Goal: Task Accomplishment & Management: Complete application form

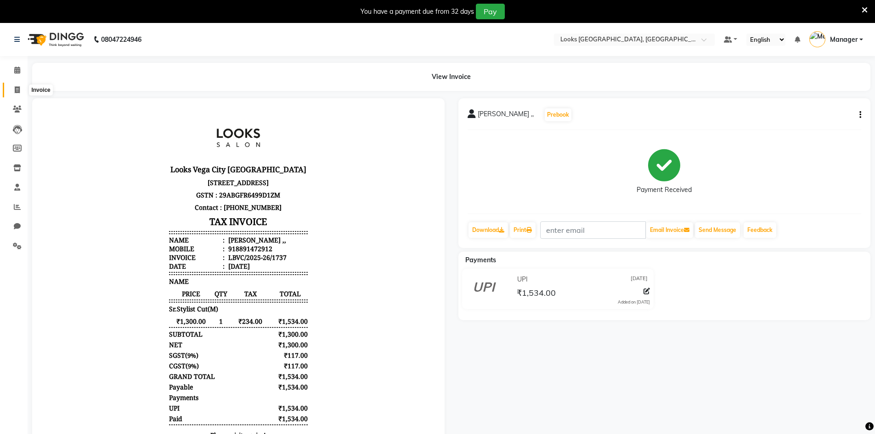
drag, startPoint x: 19, startPoint y: 91, endPoint x: 39, endPoint y: 85, distance: 20.2
click at [19, 91] on icon at bounding box center [17, 89] width 5 height 7
select select "service"
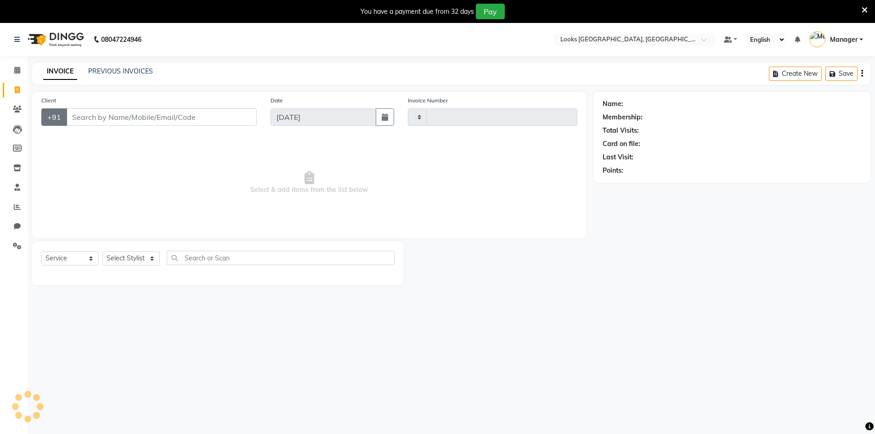
type input "1738"
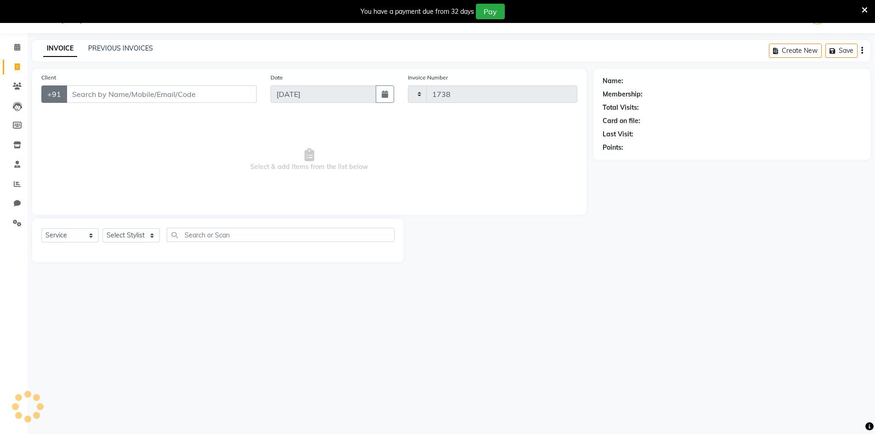
select select "8707"
click at [74, 98] on input "Client" at bounding box center [161, 93] width 191 height 17
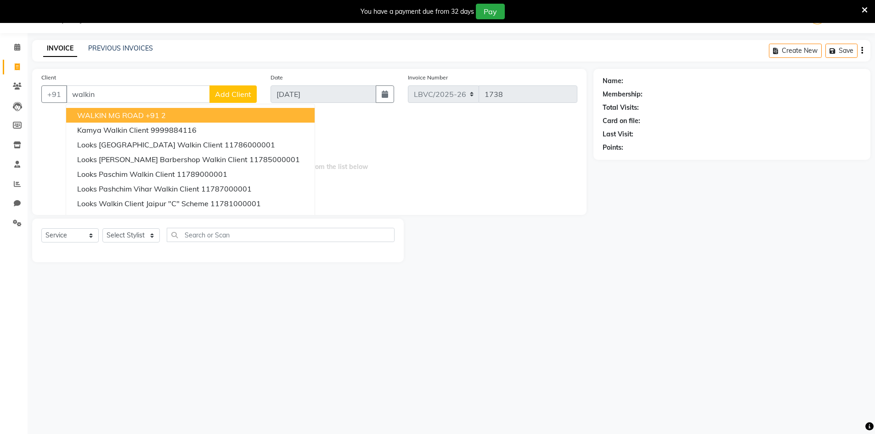
click at [167, 117] on button "WALKIN MG ROAD +91 2" at bounding box center [190, 115] width 248 height 15
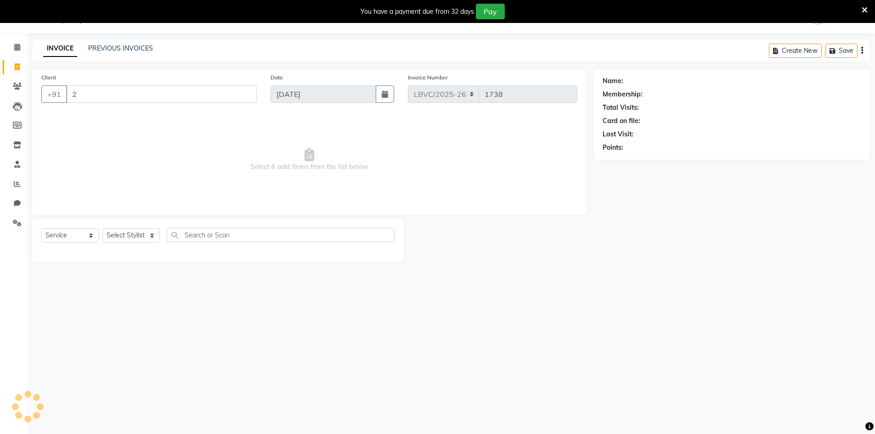
type input "2"
select select "1: Object"
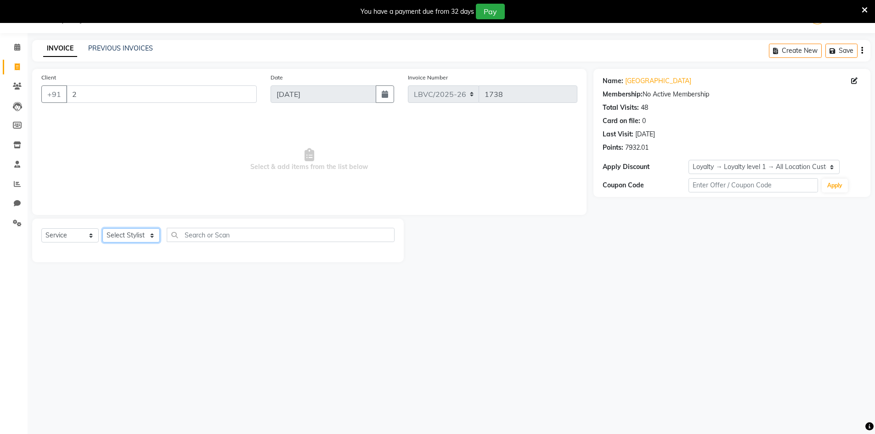
click at [129, 236] on select "Select Stylist Counter_Sales Manager Mohsin Naobi Pooja Rashi Paliwal Rihan Soh…" at bounding box center [130, 235] width 57 height 14
select select "87804"
click at [102, 228] on select "Select Stylist Counter_Sales Manager Mohsin Naobi Pooja Rashi Paliwal Rihan Soh…" at bounding box center [130, 235] width 57 height 14
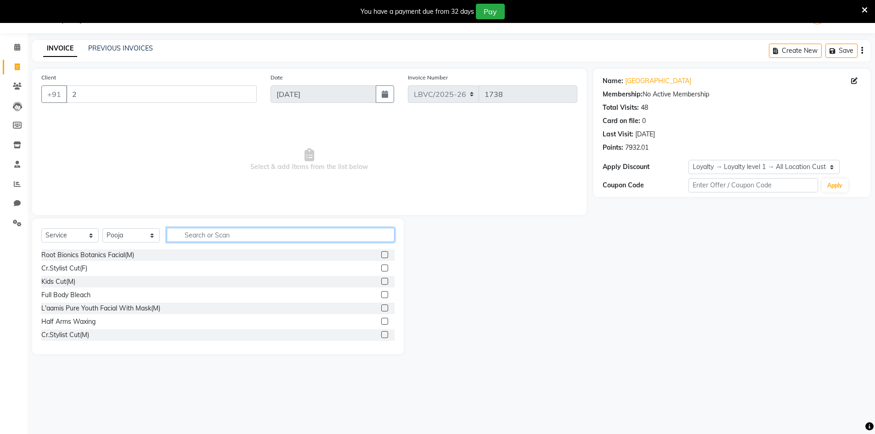
click at [203, 235] on input "text" at bounding box center [281, 235] width 228 height 14
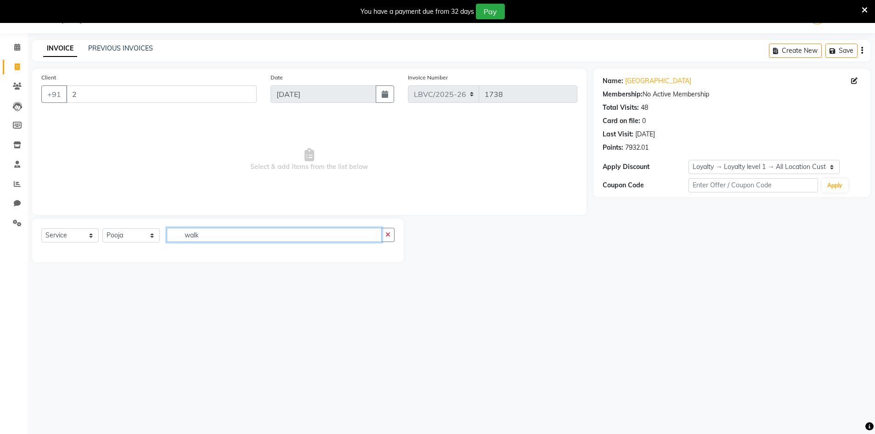
drag, startPoint x: 216, startPoint y: 236, endPoint x: 140, endPoint y: 239, distance: 76.7
click at [140, 239] on div "Select Service Product Membership Package Voucher Prepaid Gift Card Select Styl…" at bounding box center [217, 239] width 353 height 22
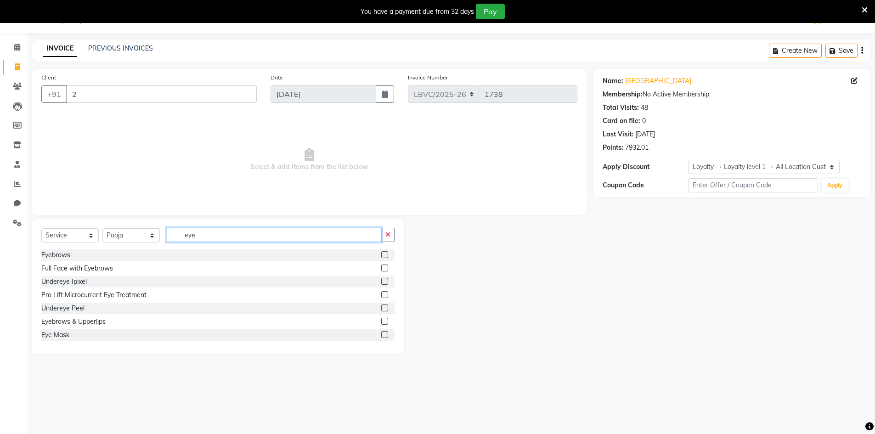
type input "eye"
drag, startPoint x: 375, startPoint y: 255, endPoint x: 372, endPoint y: 251, distance: 5.5
click at [372, 251] on div "Eyebrows" at bounding box center [217, 254] width 353 height 11
click at [381, 252] on label at bounding box center [384, 254] width 7 height 7
click at [381, 252] on input "checkbox" at bounding box center [384, 255] width 6 height 6
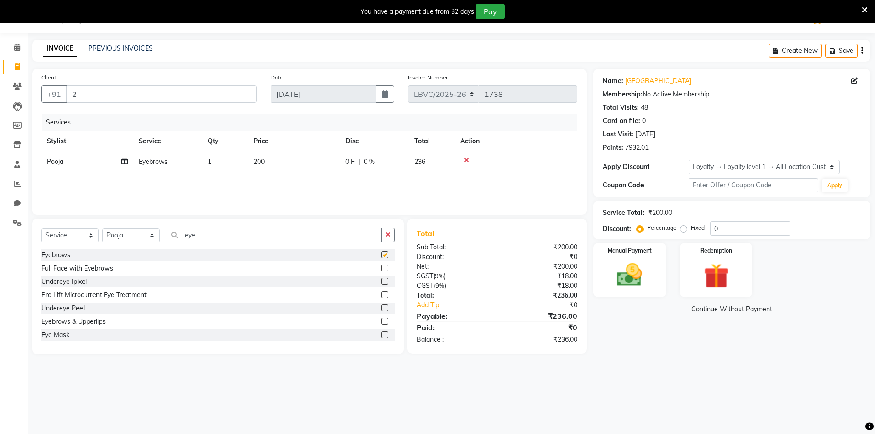
checkbox input "false"
click at [262, 158] on span "200" at bounding box center [258, 162] width 11 height 8
select select "87804"
drag, startPoint x: 316, startPoint y: 164, endPoint x: 306, endPoint y: 165, distance: 10.1
click at [306, 165] on input "200" at bounding box center [337, 164] width 81 height 14
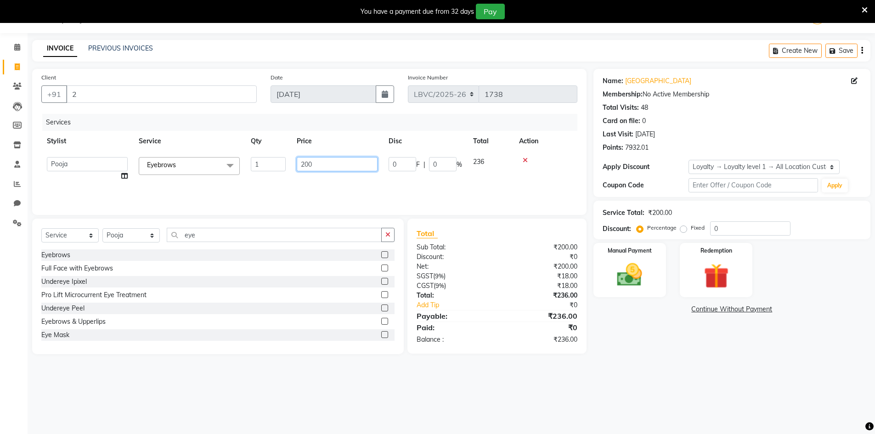
type input "2"
type input "100"
click at [577, 356] on main "INVOICE PREVIOUS INVOICES Create New Save Client +91 2 Date 01-09-2025 Invoice …" at bounding box center [451, 204] width 847 height 328
click at [618, 275] on img at bounding box center [629, 275] width 42 height 30
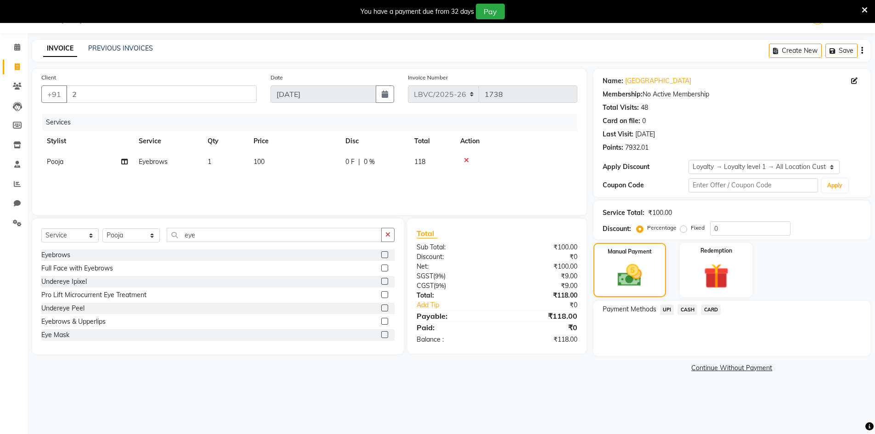
click at [672, 307] on span "UPI" at bounding box center [667, 309] width 14 height 11
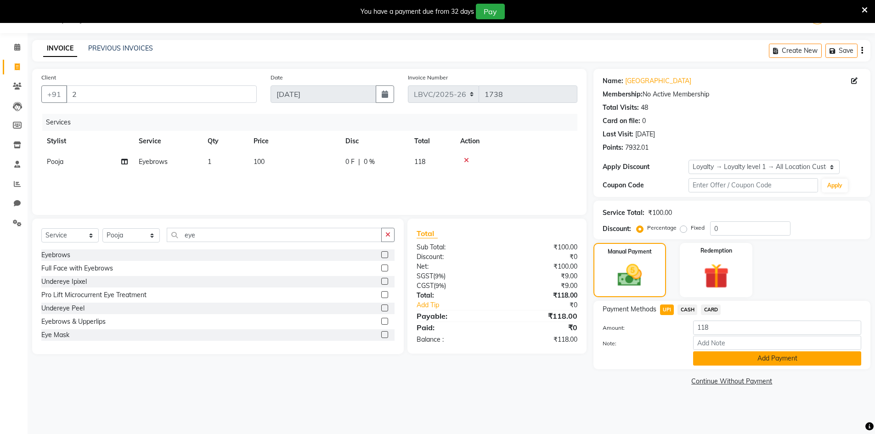
click at [726, 359] on button "Add Payment" at bounding box center [777, 358] width 168 height 14
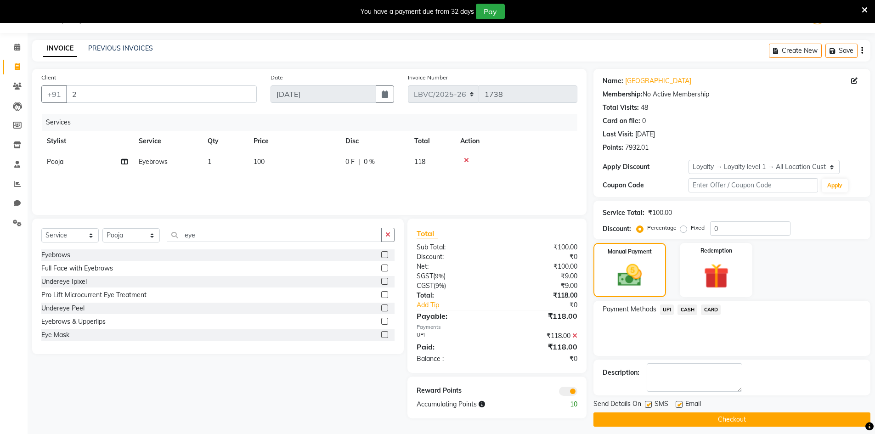
click at [726, 421] on button "Checkout" at bounding box center [731, 419] width 277 height 14
